Goal: Information Seeking & Learning: Learn about a topic

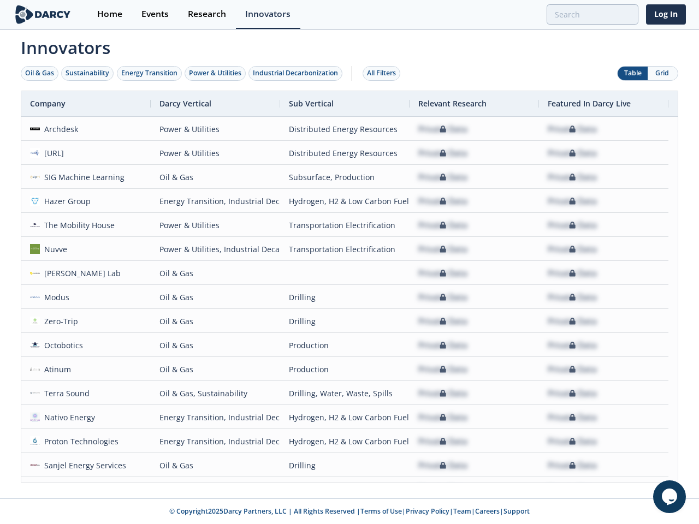
click at [40, 73] on div "Oil & Gas" at bounding box center [39, 73] width 29 height 10
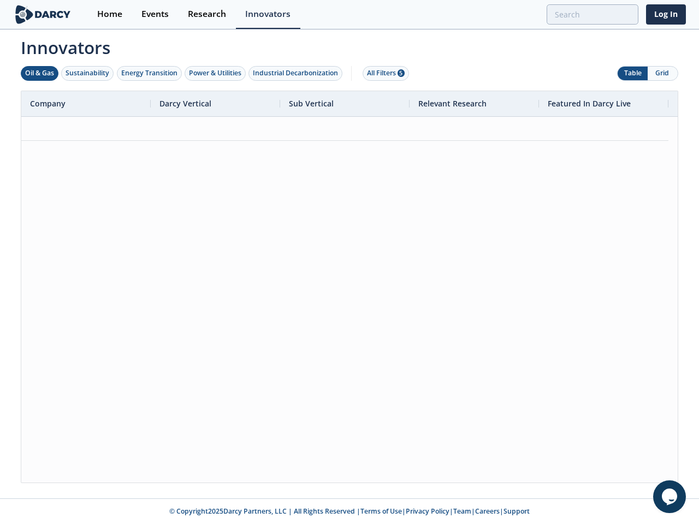
click at [88, 73] on div "Sustainability" at bounding box center [88, 73] width 44 height 10
click at [150, 73] on div "Energy Transition" at bounding box center [149, 73] width 56 height 10
click at [216, 73] on div "Power & Utilities" at bounding box center [215, 73] width 52 height 10
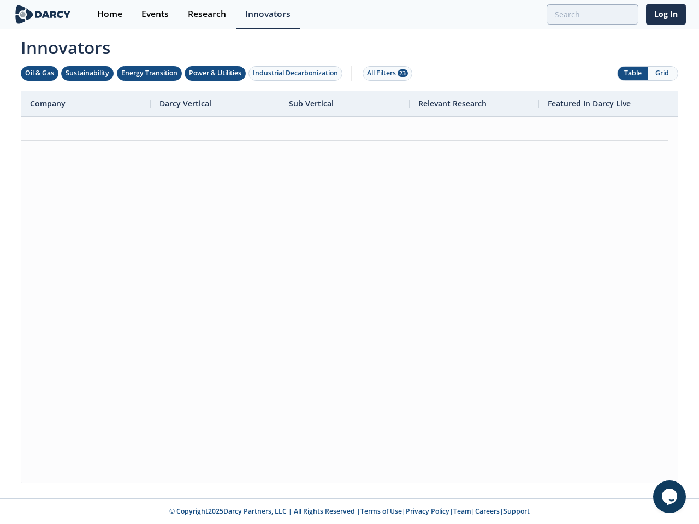
click at [298, 73] on div "Industrial Decarbonization" at bounding box center [295, 73] width 85 height 10
click at [385, 73] on div "All Filters 28" at bounding box center [387, 73] width 41 height 10
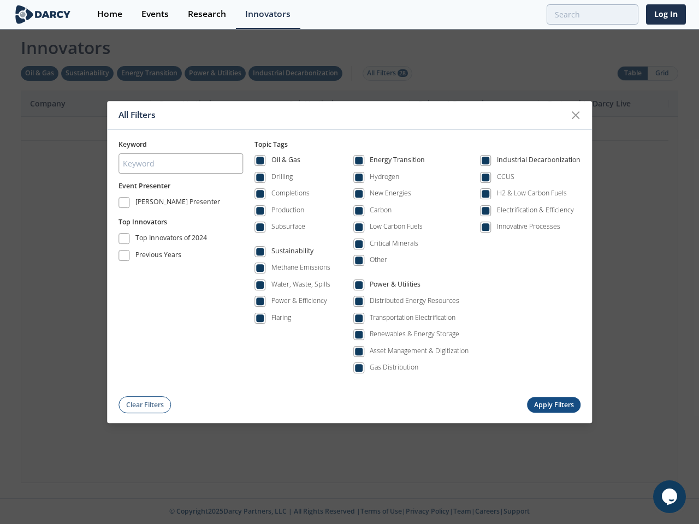
click at [663, 73] on div "All Filters Keyword Event Presenter [PERSON_NAME] Presenter Top Innovators Top …" at bounding box center [349, 262] width 699 height 524
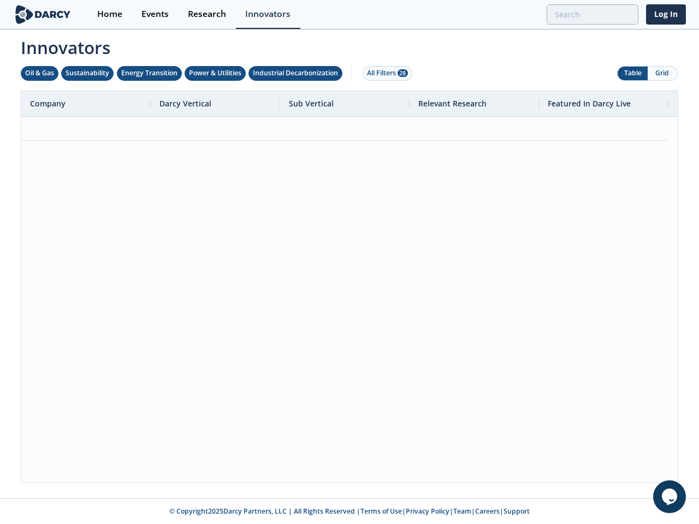
click at [350, 287] on div at bounding box center [349, 300] width 657 height 366
